Goal: Task Accomplishment & Management: Manage account settings

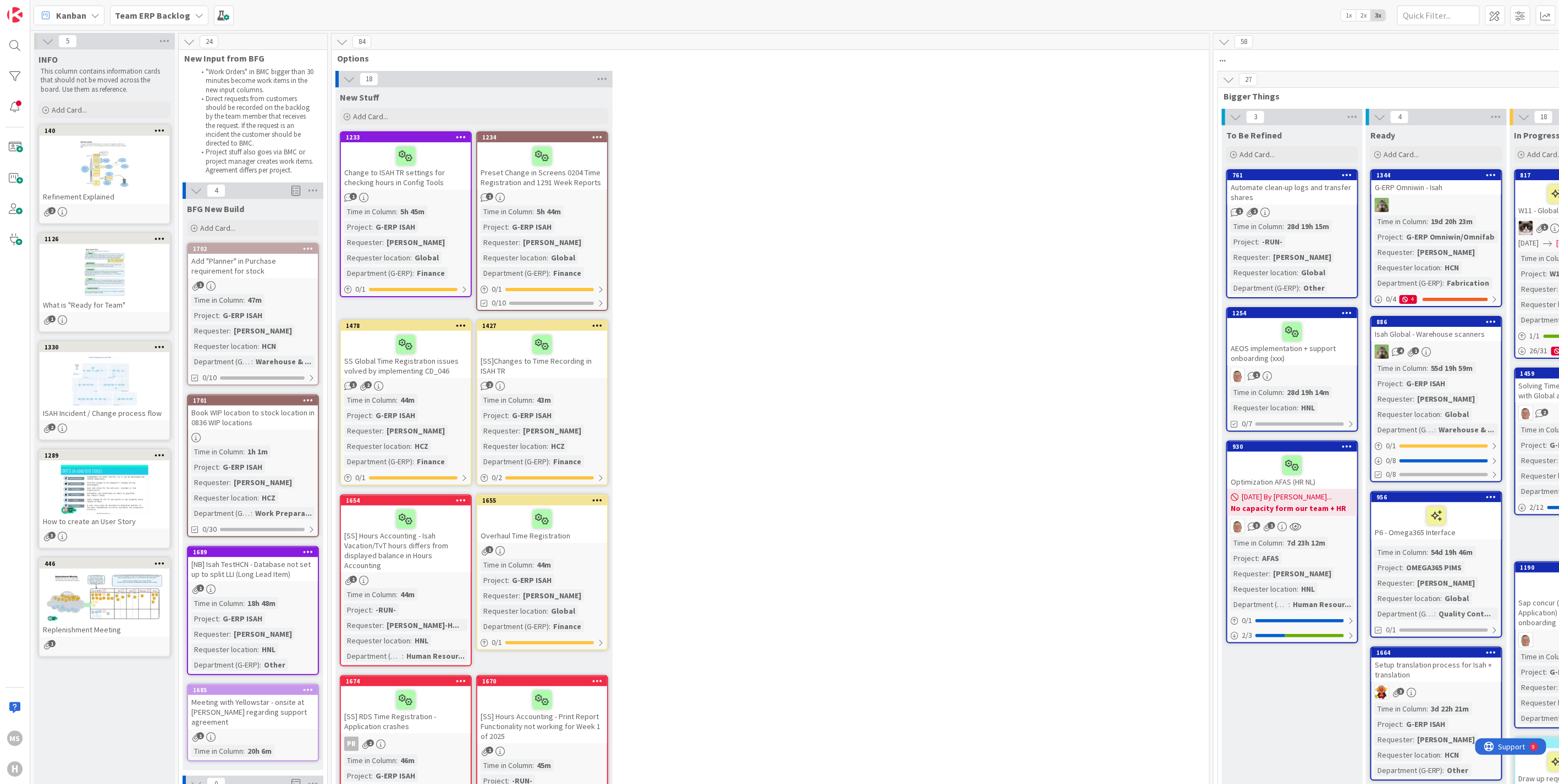
click at [91, 12] on icon at bounding box center [95, 15] width 9 height 9
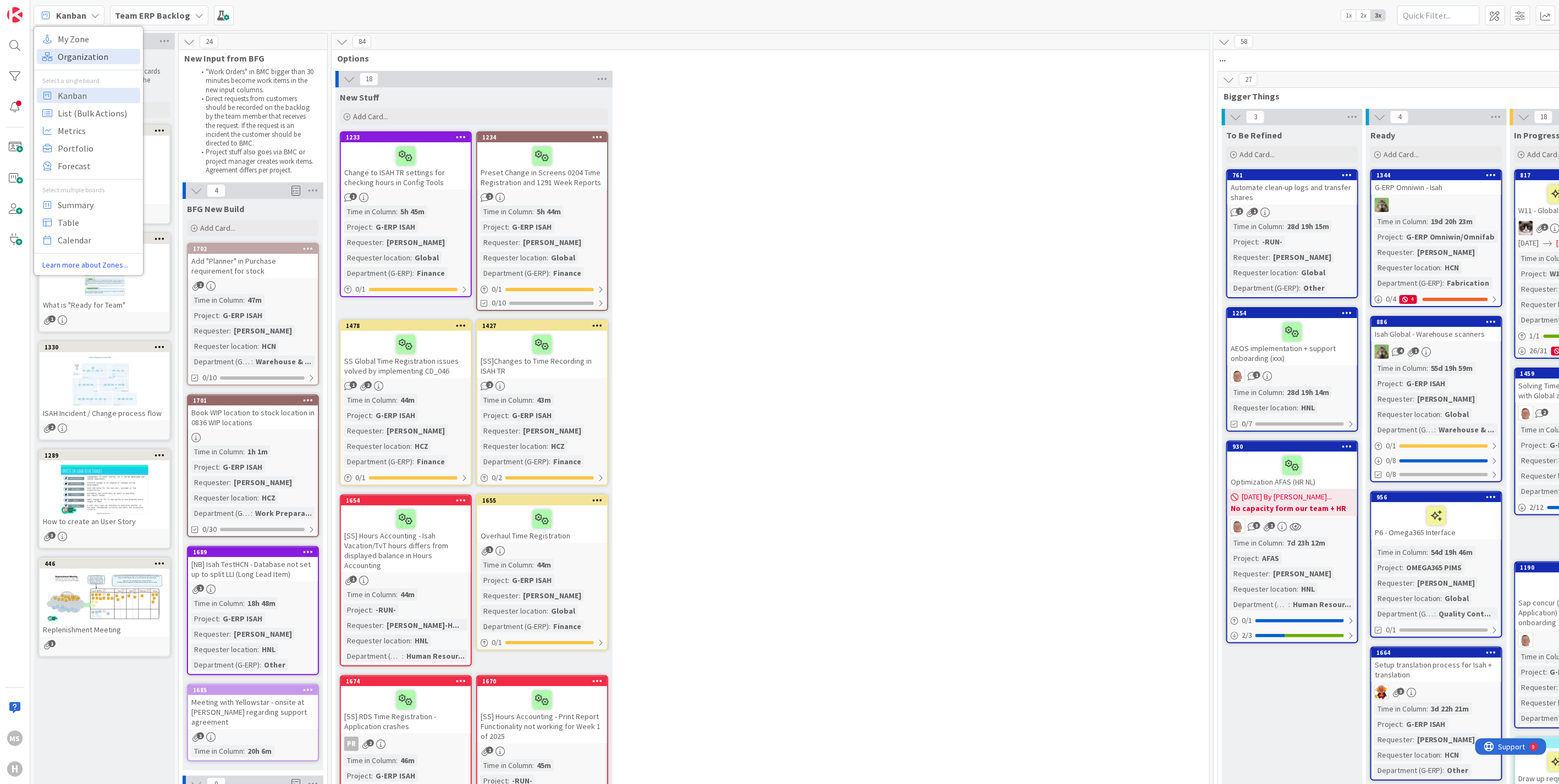
click at [76, 52] on span "Organization" at bounding box center [97, 56] width 79 height 17
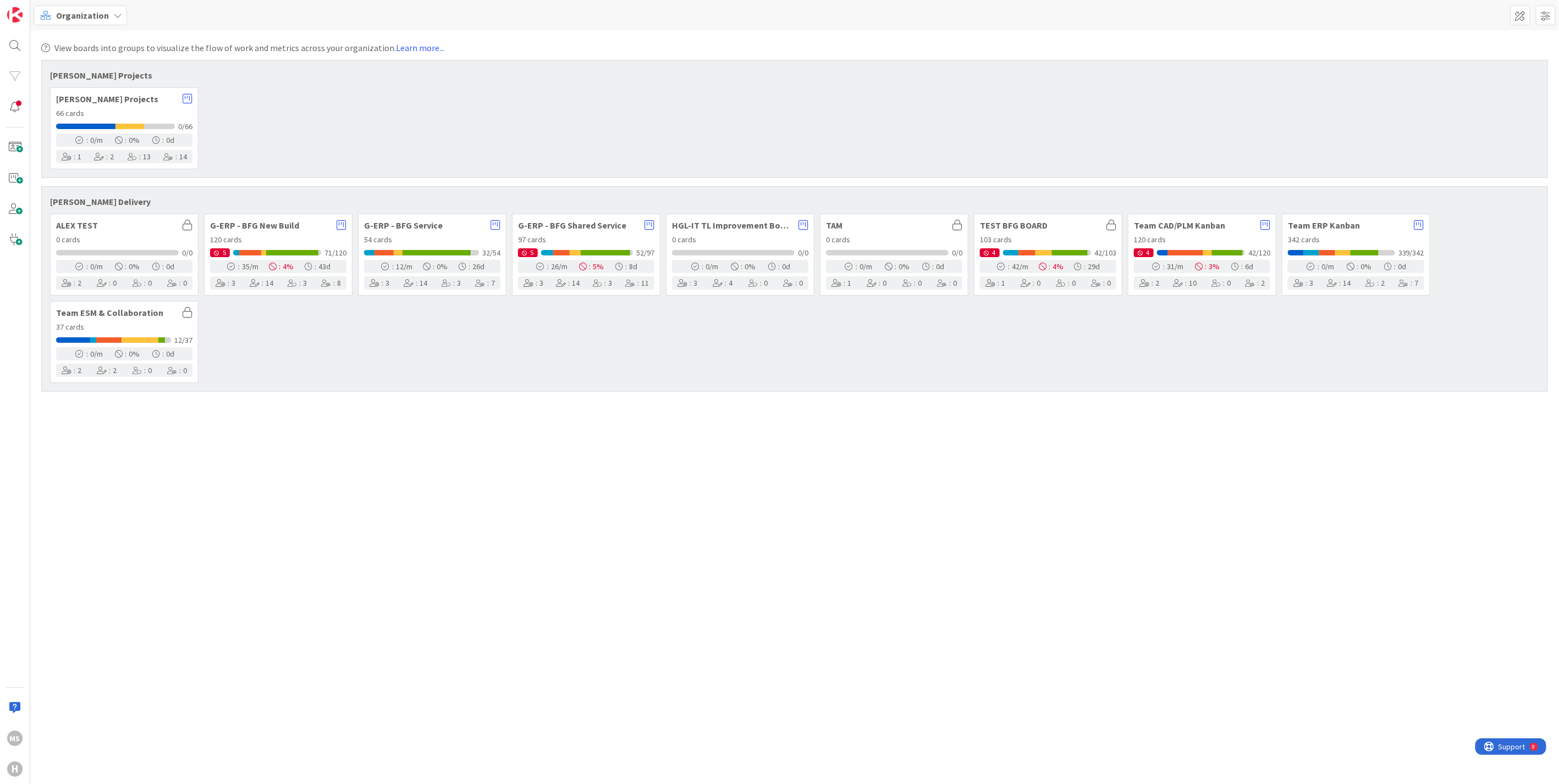
click at [114, 9] on div "Organization" at bounding box center [80, 15] width 94 height 20
click at [65, 34] on span "My Zone" at bounding box center [97, 38] width 79 height 17
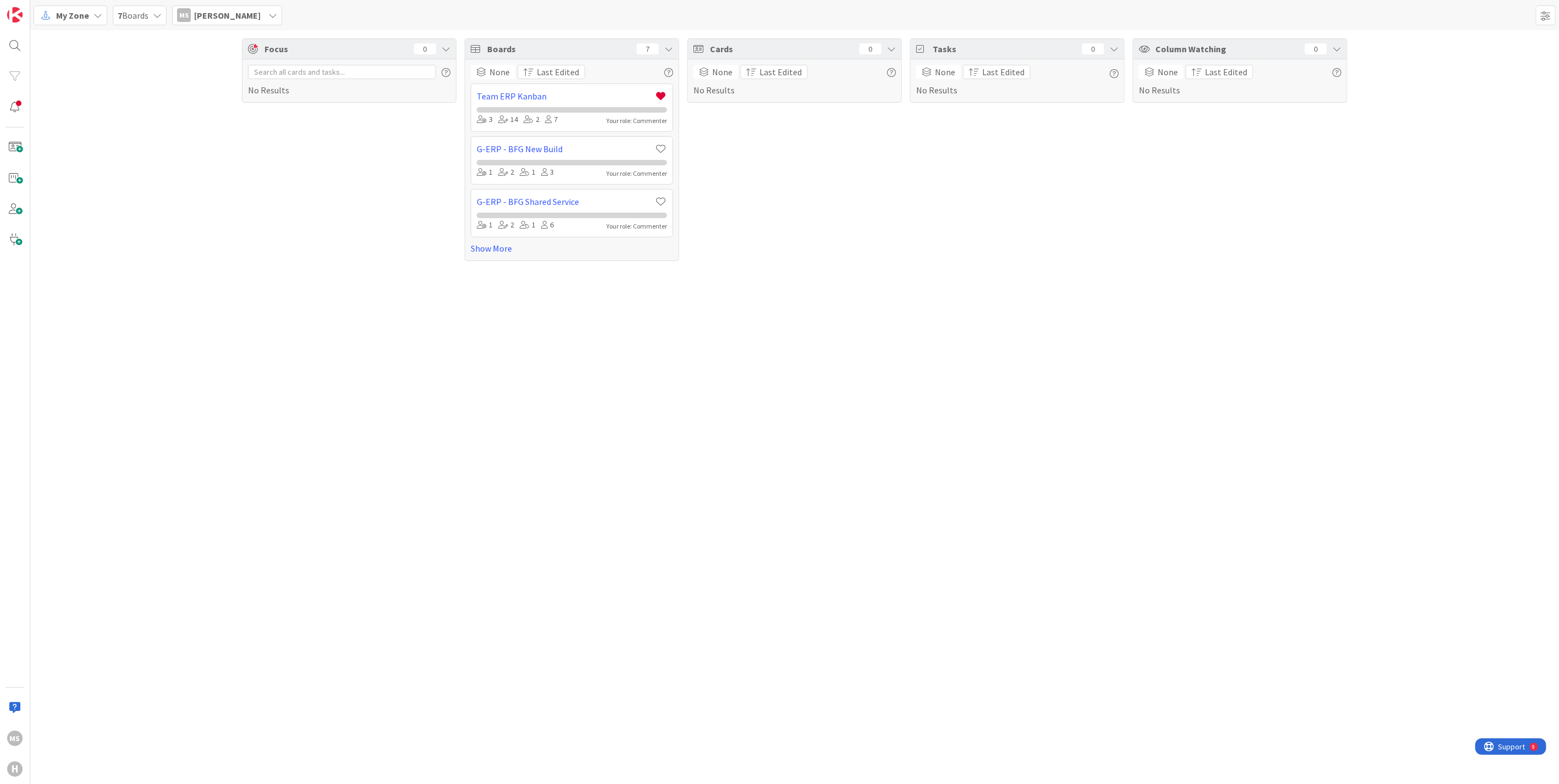
click at [96, 17] on icon at bounding box center [98, 15] width 9 height 9
click at [71, 99] on span "Kanban" at bounding box center [97, 95] width 79 height 17
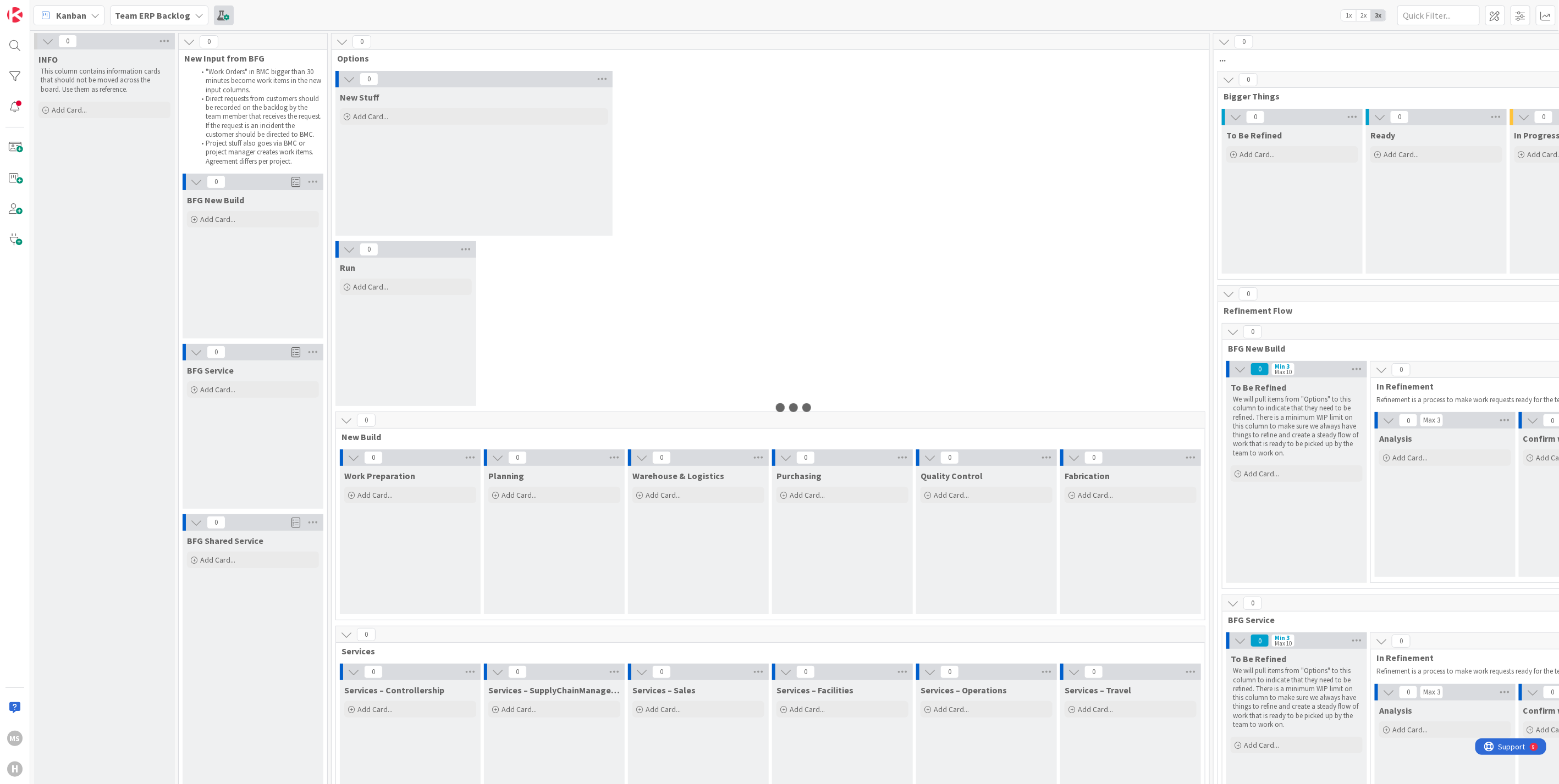
click at [217, 11] on span at bounding box center [224, 15] width 20 height 20
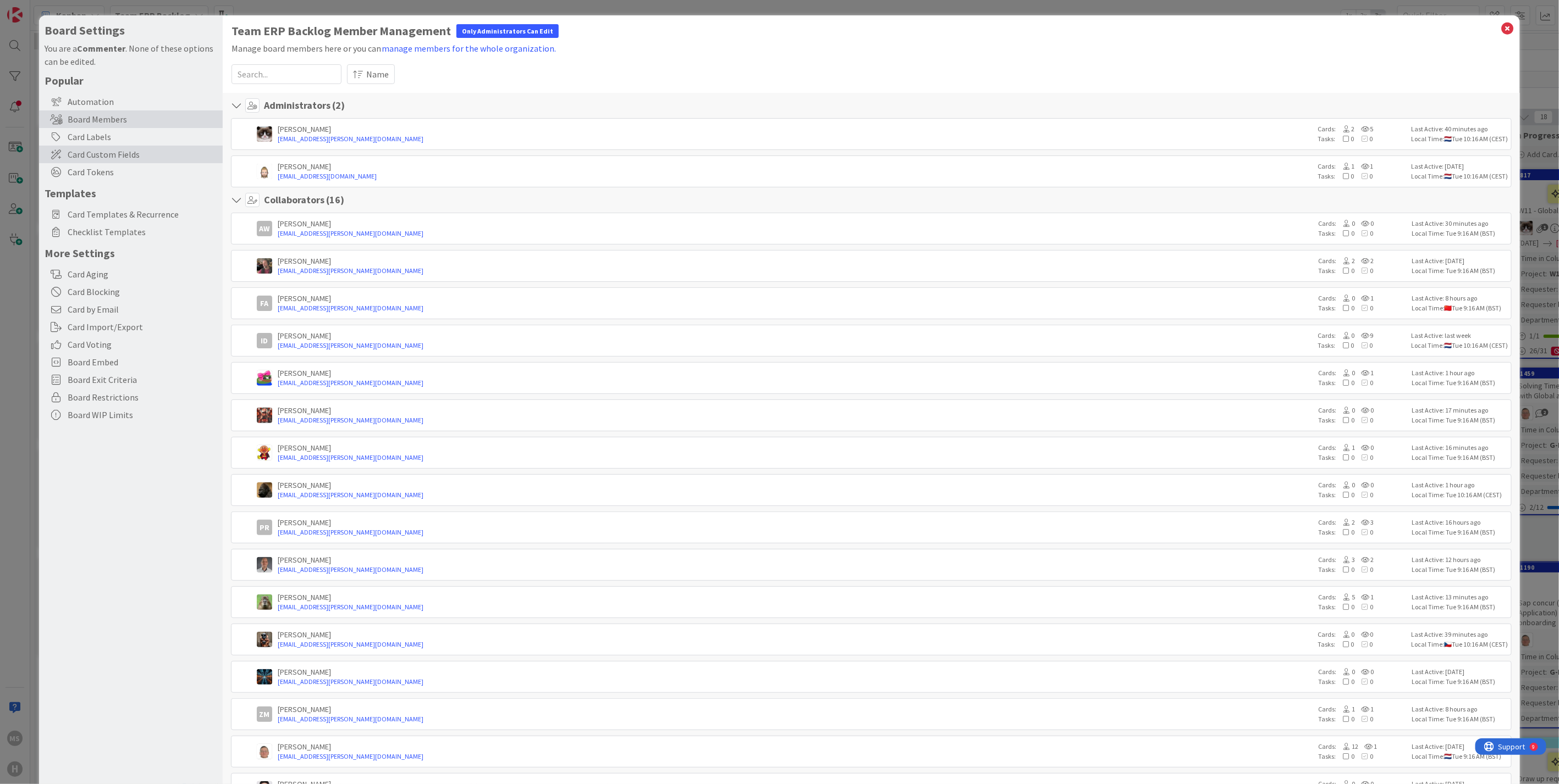
click at [112, 153] on span "Card Custom Fields" at bounding box center [143, 154] width 150 height 13
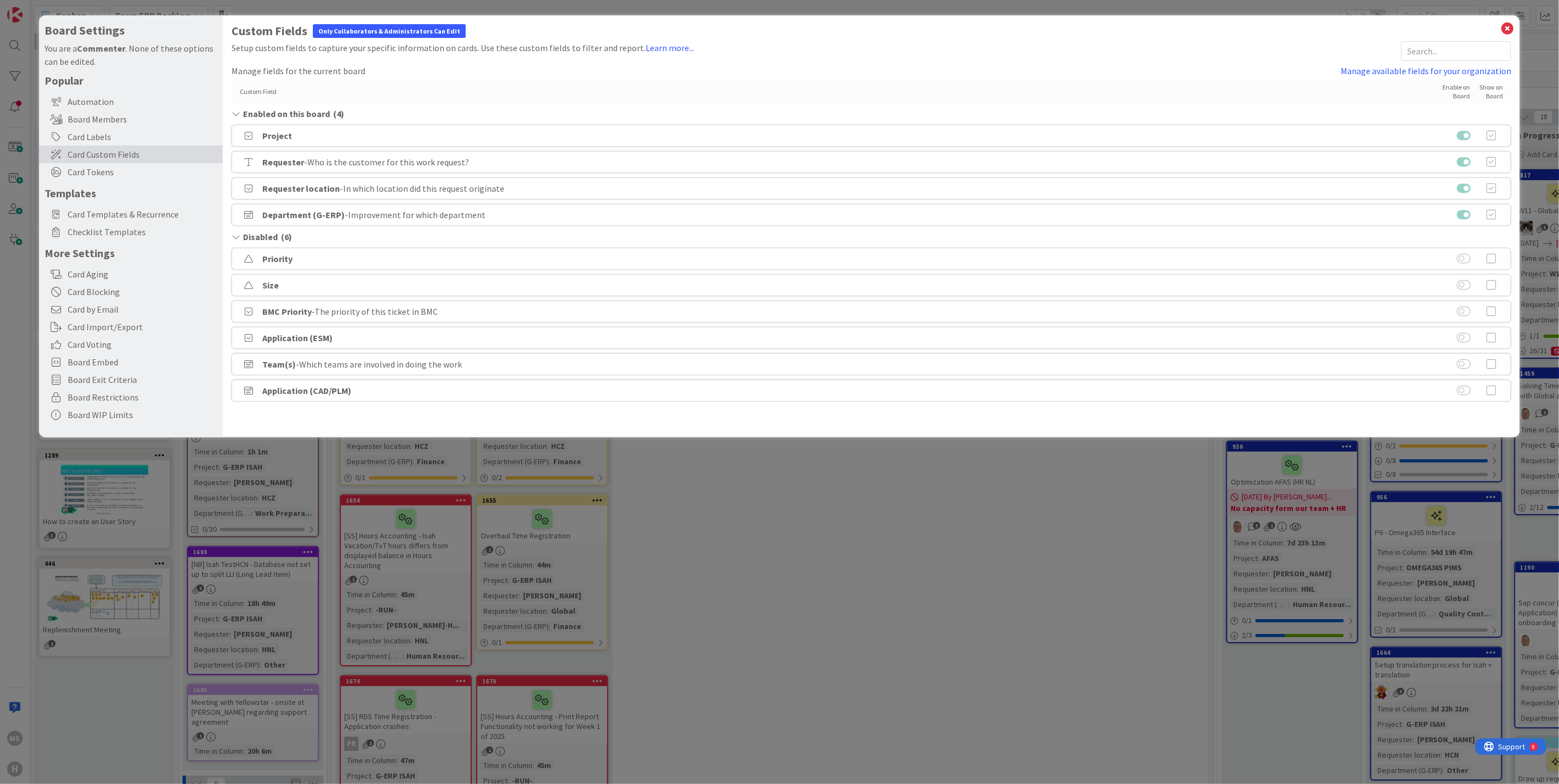
click at [1441, 69] on link "Manage available fields for your organization" at bounding box center [1426, 71] width 171 height 13
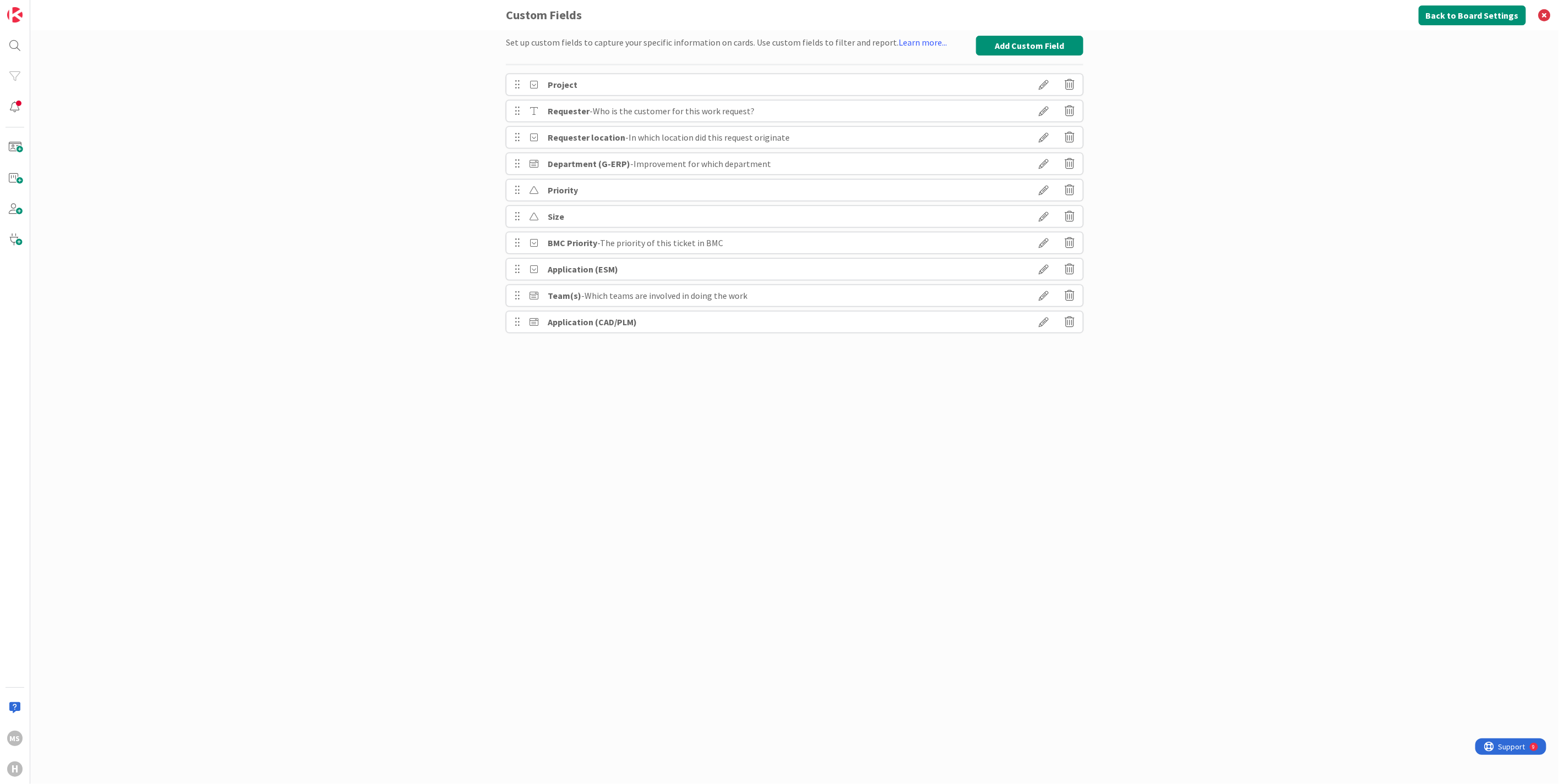
click at [1045, 85] on icon at bounding box center [1043, 85] width 31 height 19
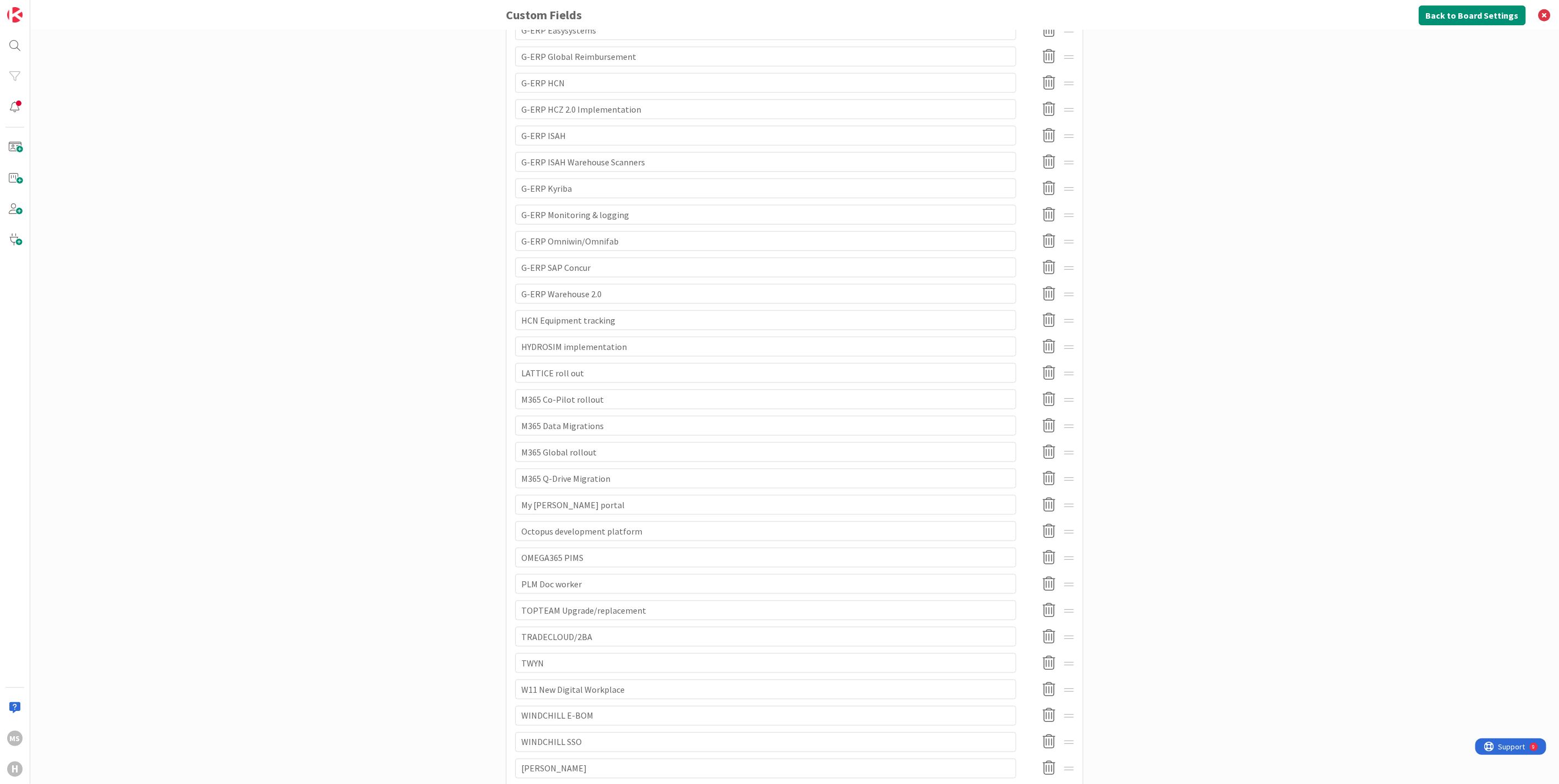
scroll to position [704, 0]
click at [1042, 115] on icon at bounding box center [1049, 115] width 22 height 23
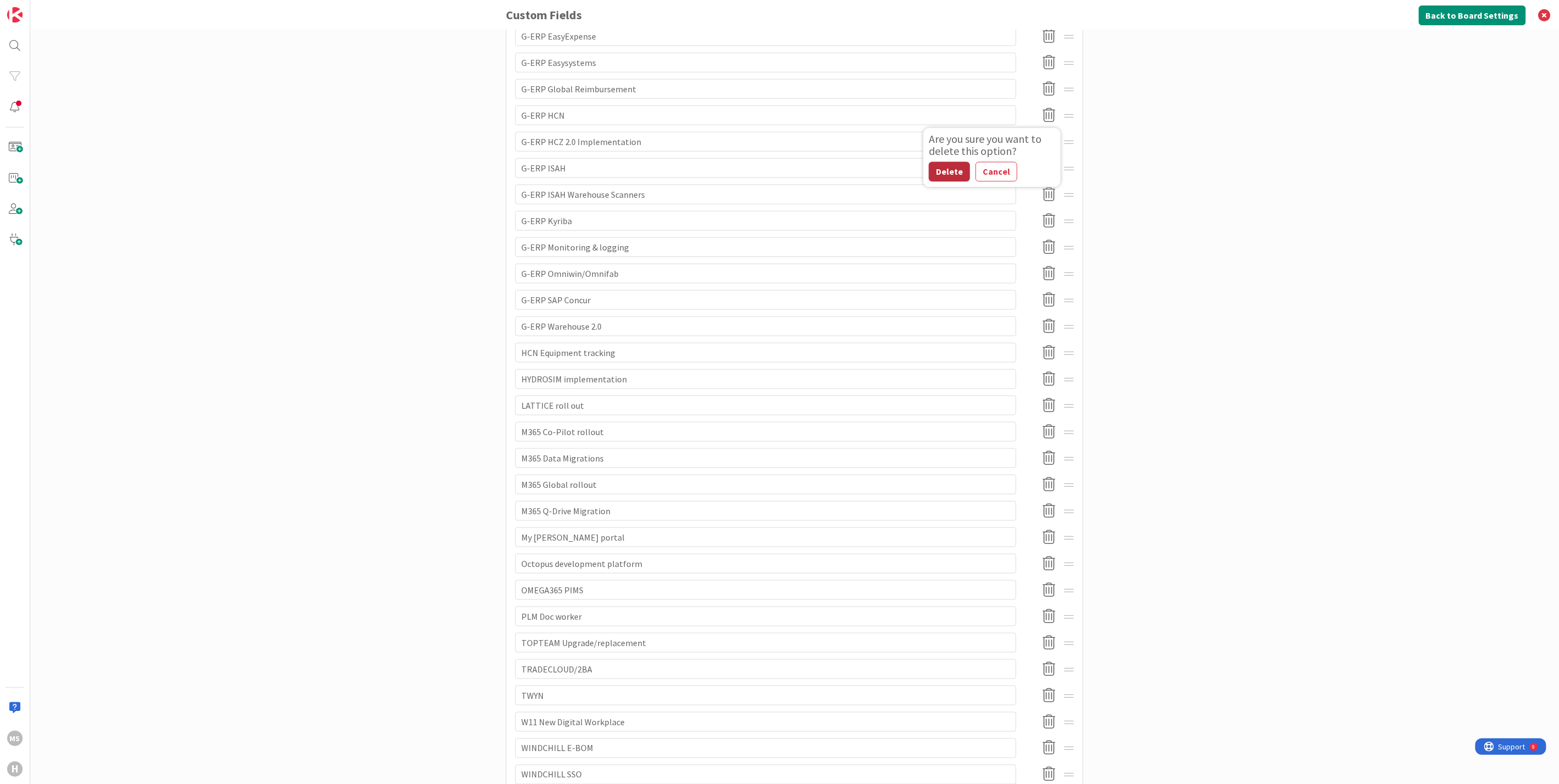
click at [937, 169] on button "Delete" at bounding box center [949, 172] width 41 height 20
drag, startPoint x: 627, startPoint y: 91, endPoint x: 540, endPoint y: 90, distance: 87.0
click at [540, 90] on input "G-ERP Global Reimbursement" at bounding box center [766, 89] width 501 height 20
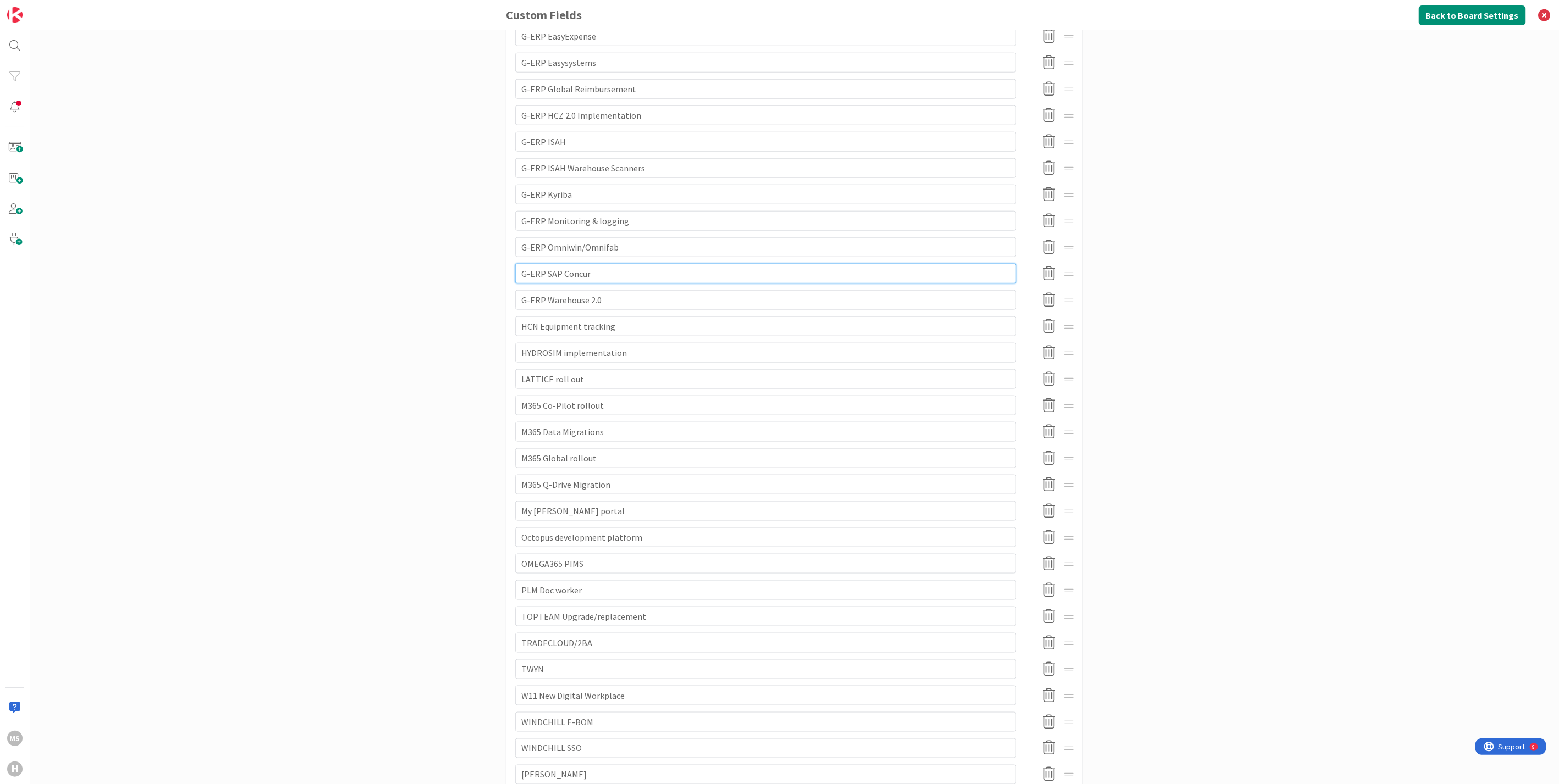
drag, startPoint x: 602, startPoint y: 273, endPoint x: 541, endPoint y: 273, distance: 61.0
click at [541, 273] on input "G-ERP SAP Concur" at bounding box center [766, 273] width 501 height 20
paste input "Global Reimbursement"
type textarea "x"
type input "G-ERP Global Reimbursement"
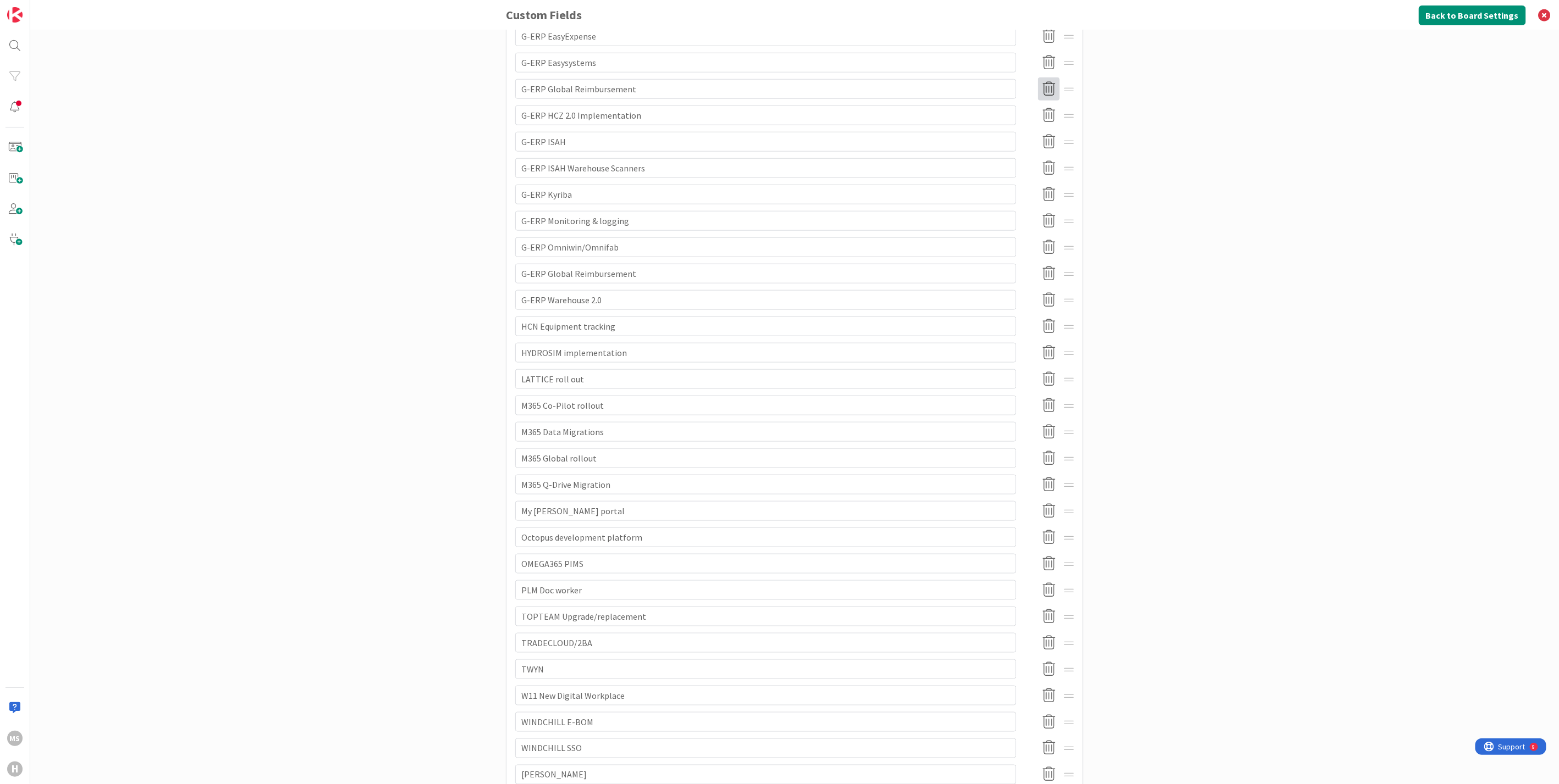
click at [1045, 88] on icon at bounding box center [1049, 89] width 22 height 23
click at [944, 148] on button "Delete" at bounding box center [949, 145] width 41 height 20
drag, startPoint x: 572, startPoint y: 294, endPoint x: 542, endPoint y: 289, distance: 30.4
click at [542, 289] on input "G-ERP Kyriba" at bounding box center [766, 291] width 501 height 20
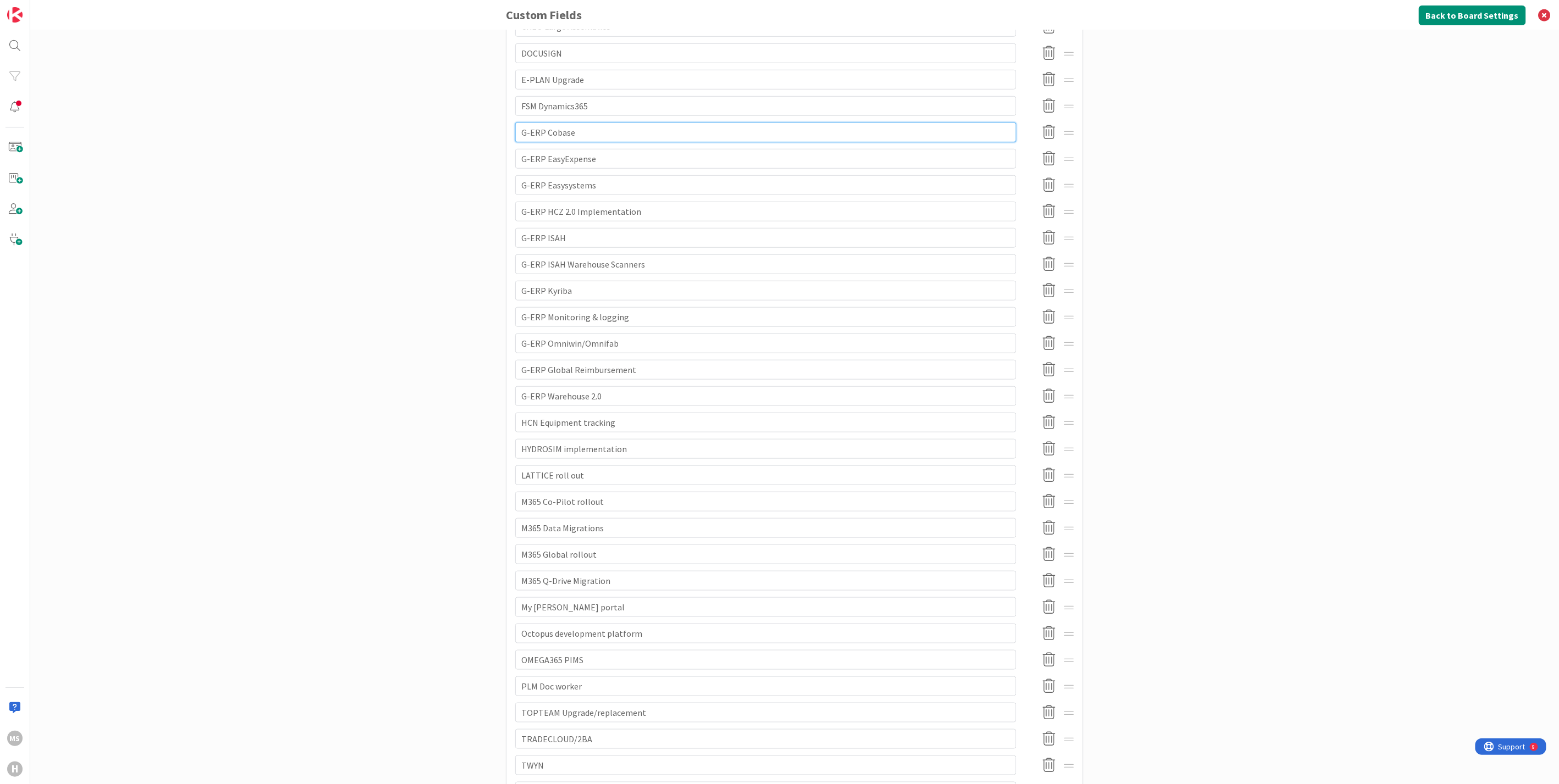
drag, startPoint x: 575, startPoint y: 135, endPoint x: 542, endPoint y: 133, distance: 33.1
click at [542, 133] on input "G-ERP Cobase" at bounding box center [766, 132] width 501 height 20
paste input "Kyriba"
type textarea "x"
type input "G-ERP Kyriba"
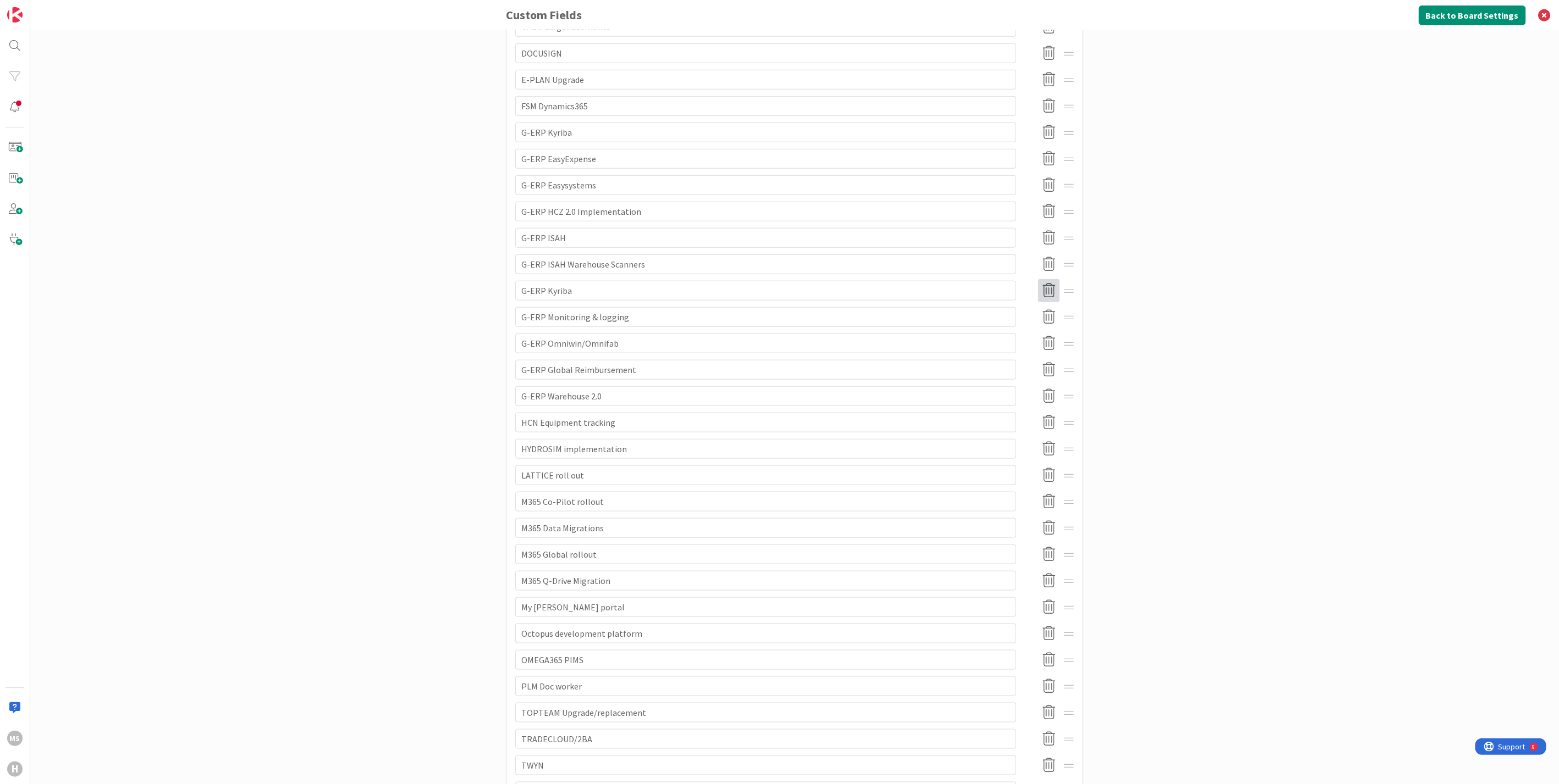
click at [1043, 289] on icon at bounding box center [1049, 290] width 22 height 23
click at [950, 349] on button "Delete" at bounding box center [949, 347] width 41 height 20
click at [1045, 260] on icon at bounding box center [1049, 264] width 22 height 23
click at [950, 319] on button "Delete" at bounding box center [949, 321] width 41 height 20
click at [1043, 158] on icon at bounding box center [1049, 159] width 22 height 23
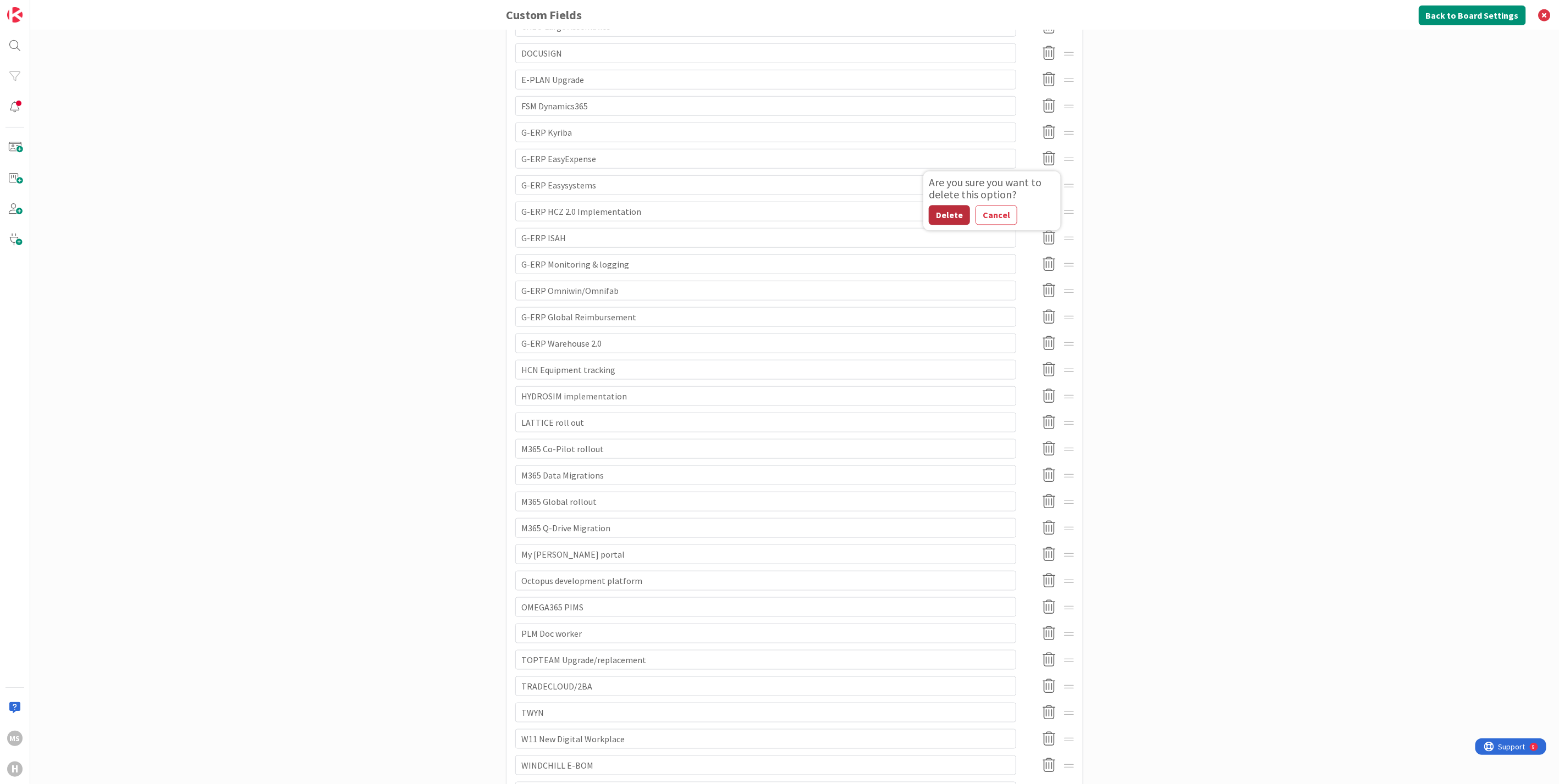
click at [941, 214] on button "Delete" at bounding box center [949, 215] width 41 height 20
type textarea "x"
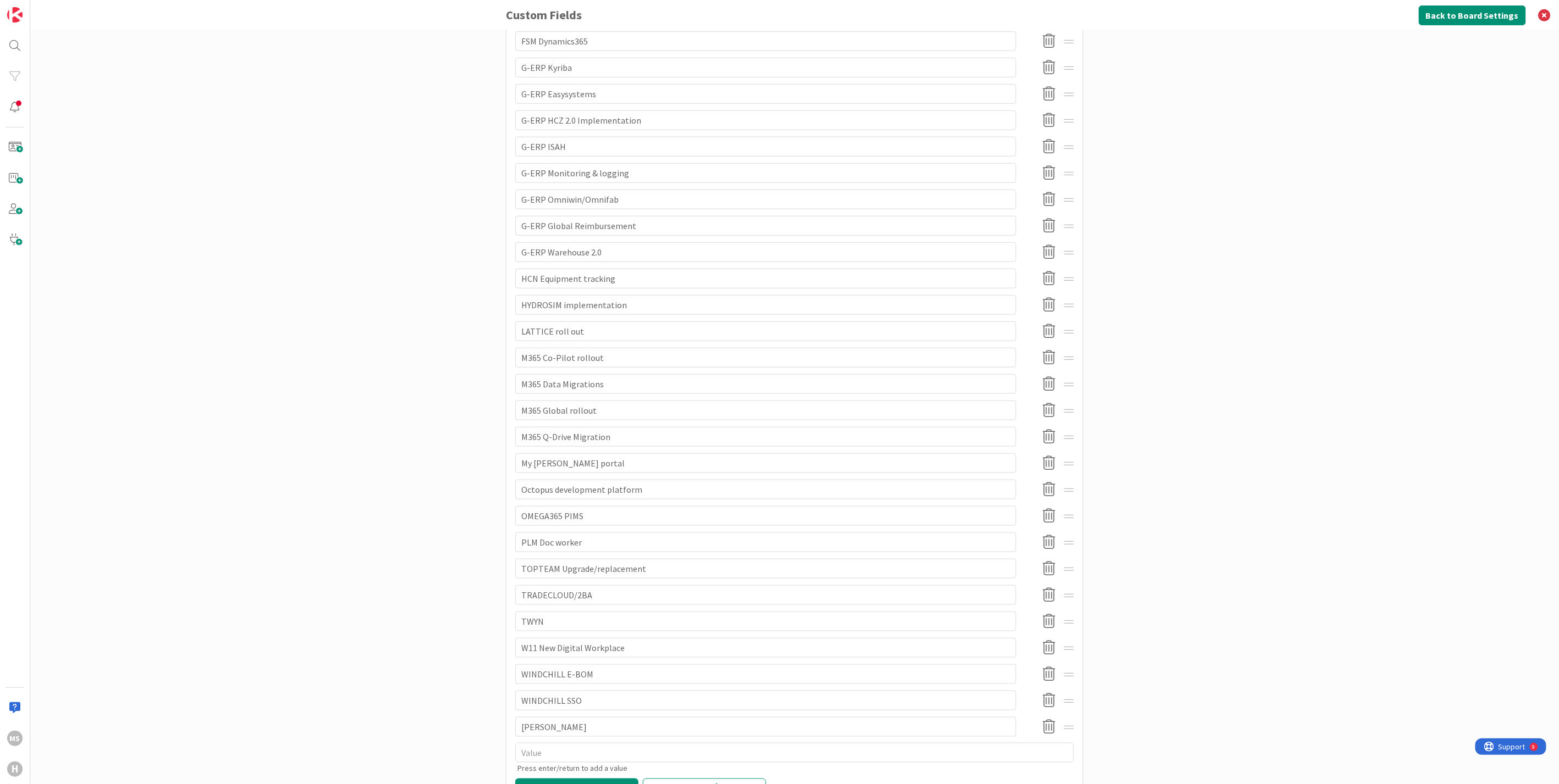
scroll to position [694, 0]
click at [586, 739] on button "Save" at bounding box center [577, 739] width 123 height 17
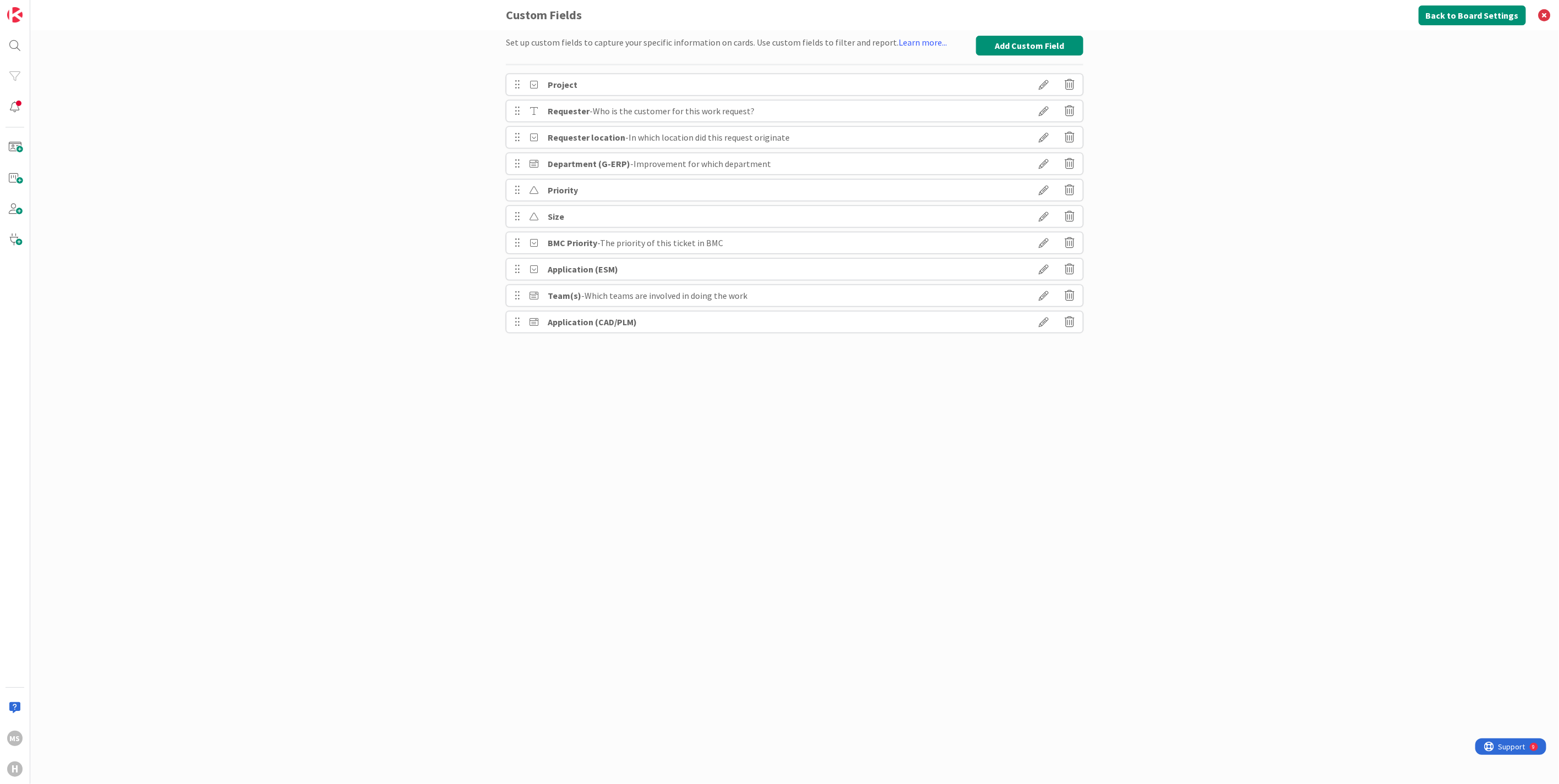
scroll to position [0, 0]
click at [1014, 586] on div "Set up custom fields to capture your specific information on cards. Use custom …" at bounding box center [794, 396] width 577 height 721
